Goal: Transaction & Acquisition: Obtain resource

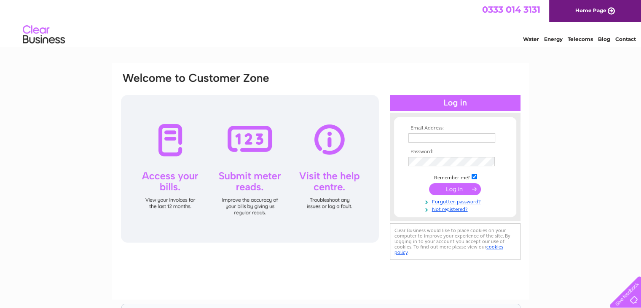
type input "enquiries@courthousekinross.com"
click at [452, 188] on input "submit" at bounding box center [455, 189] width 52 height 12
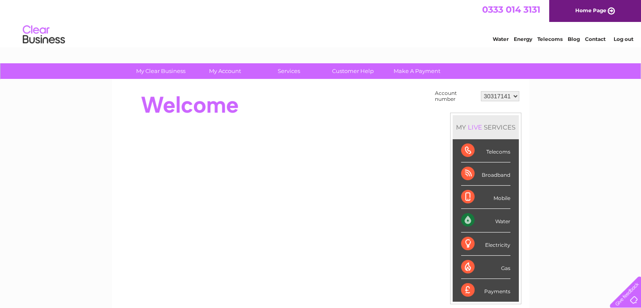
click at [516, 95] on select "30317141" at bounding box center [500, 96] width 38 height 10
click at [481, 91] on select "30317141" at bounding box center [500, 96] width 38 height 10
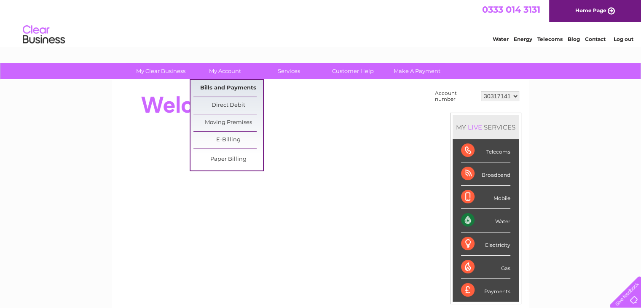
click at [218, 88] on link "Bills and Payments" at bounding box center [229, 88] width 70 height 17
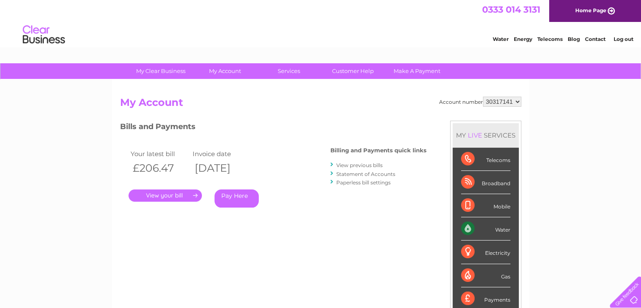
click at [159, 198] on link "." at bounding box center [165, 195] width 73 height 12
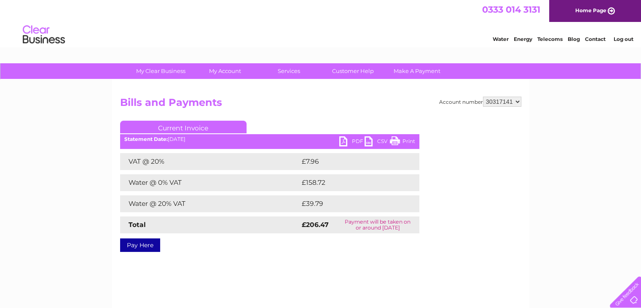
click at [354, 140] on link "PDF" at bounding box center [351, 142] width 25 height 12
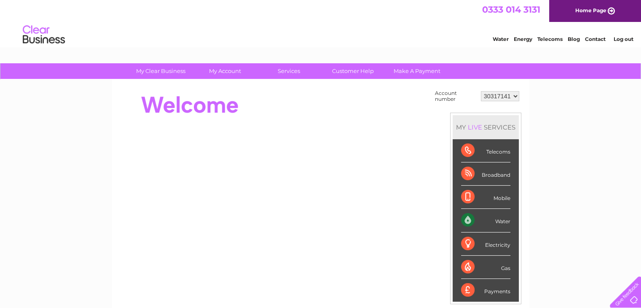
click at [624, 38] on link "Log out" at bounding box center [623, 39] width 20 height 6
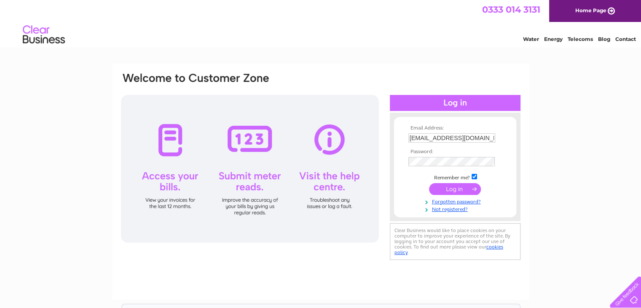
click at [457, 138] on input "enquiries@courthousekinross.com" at bounding box center [452, 137] width 87 height 9
type input "finance@coherespaces.co.uk"
click at [455, 190] on input "submit" at bounding box center [455, 189] width 52 height 12
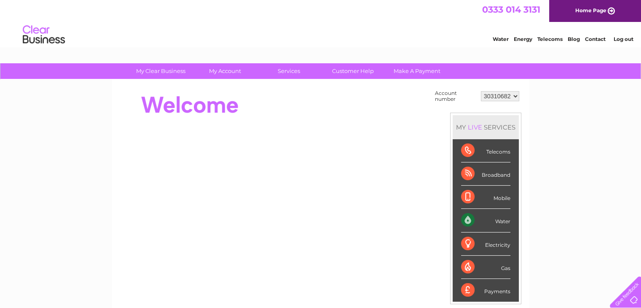
click at [513, 97] on select "30310682 30317138 30317383" at bounding box center [500, 96] width 38 height 10
click at [481, 91] on select "30310682 30317138 30317383" at bounding box center [500, 96] width 38 height 10
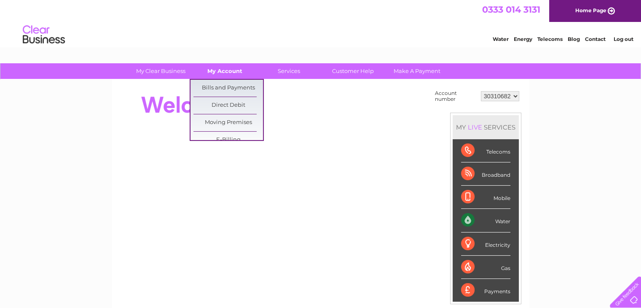
click at [224, 73] on link "My Account" at bounding box center [225, 71] width 70 height 16
click at [218, 89] on link "Bills and Payments" at bounding box center [229, 88] width 70 height 17
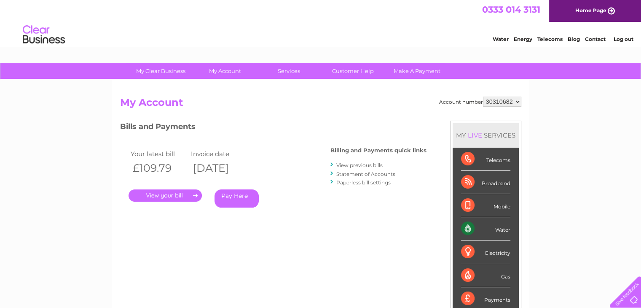
click at [168, 198] on link "." at bounding box center [165, 195] width 73 height 12
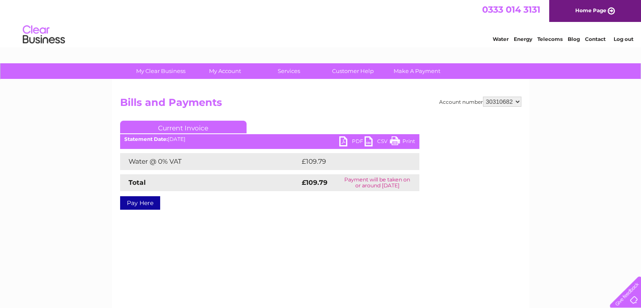
click at [351, 140] on link "PDF" at bounding box center [351, 142] width 25 height 12
click at [578, 116] on div "My Clear Business Login Details My Details My Preferences Link Account My Accou…" at bounding box center [320, 261] width 641 height 397
click at [518, 102] on select "30310682 30317138 30317383" at bounding box center [502, 102] width 38 height 10
click at [483, 97] on select "30310682 30317138 30317383" at bounding box center [502, 102] width 38 height 10
click at [349, 142] on link "PDF" at bounding box center [351, 142] width 25 height 12
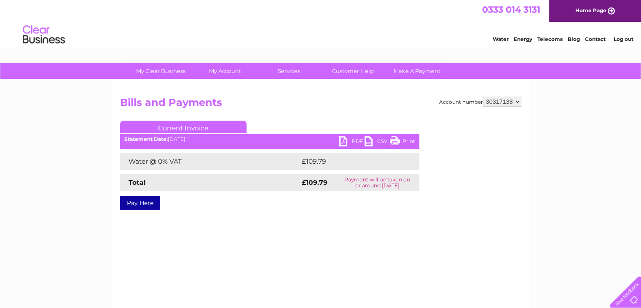
click at [516, 102] on select "30310682 30317138 30317383" at bounding box center [502, 102] width 38 height 10
select select "30317383"
click at [483, 97] on select "30310682 30317138 30317383" at bounding box center [502, 102] width 38 height 10
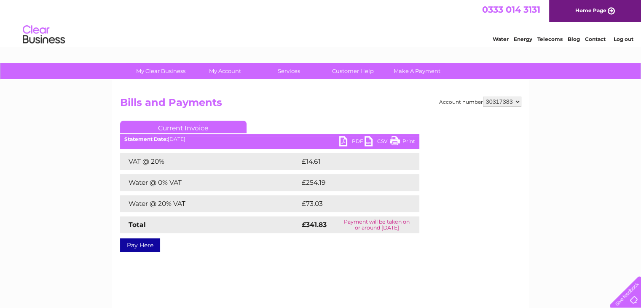
click at [351, 142] on link "PDF" at bounding box center [351, 142] width 25 height 12
click at [394, 108] on h2 "Bills and Payments" at bounding box center [320, 105] width 401 height 16
click at [514, 103] on select "30310682 30317138 30317383" at bounding box center [502, 102] width 38 height 10
select select "30317138"
click at [483, 97] on select "30310682 30317138 30317383" at bounding box center [502, 102] width 38 height 10
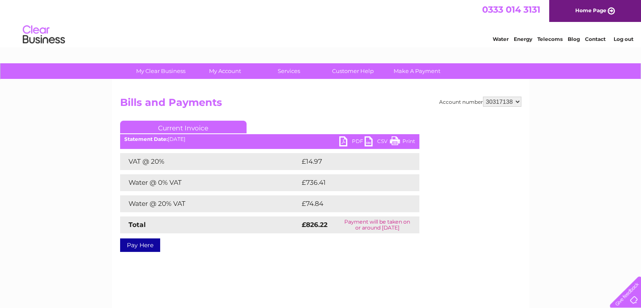
click at [352, 142] on link "PDF" at bounding box center [351, 142] width 25 height 12
